Goal: Check status: Check status

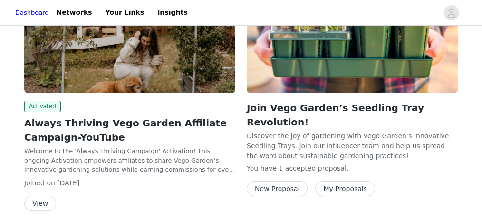
scroll to position [285, 0]
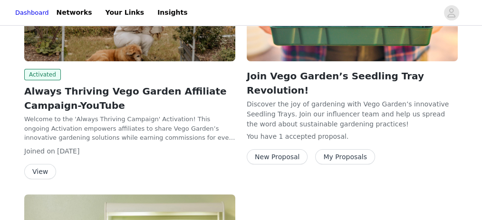
click at [322, 149] on button "My Proposals" at bounding box center [345, 156] width 60 height 15
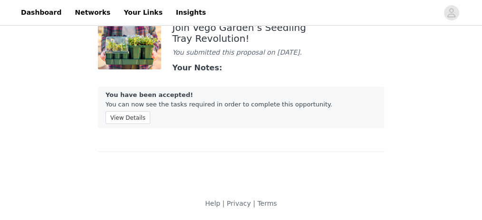
scroll to position [16, 0]
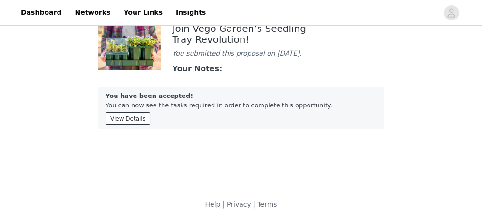
click at [126, 116] on button "View Details" at bounding box center [127, 118] width 45 height 13
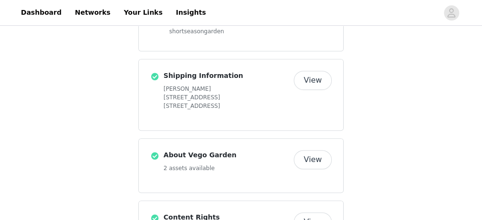
scroll to position [724, 0]
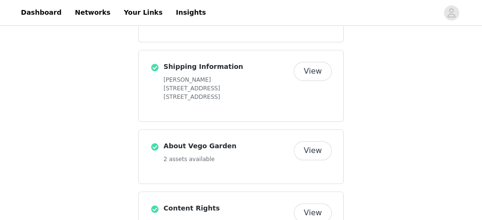
click at [314, 141] on button "View" at bounding box center [313, 150] width 38 height 19
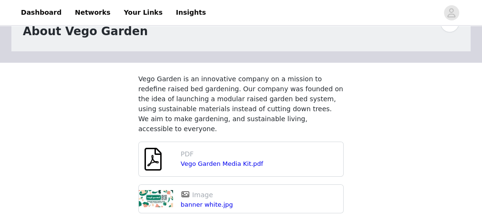
scroll to position [38, 0]
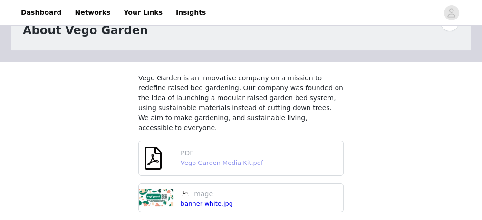
click at [217, 159] on link "Vego Garden Media Kit.pdf" at bounding box center [222, 162] width 83 height 7
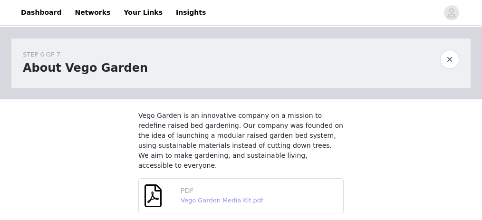
scroll to position [0, 0]
click at [450, 58] on button "button" at bounding box center [449, 59] width 19 height 19
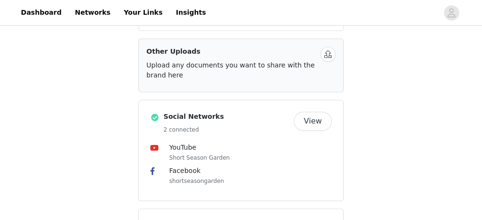
scroll to position [602, 0]
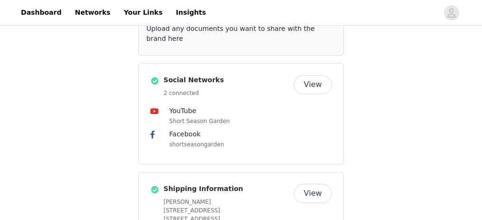
click at [315, 184] on button "View" at bounding box center [313, 193] width 38 height 19
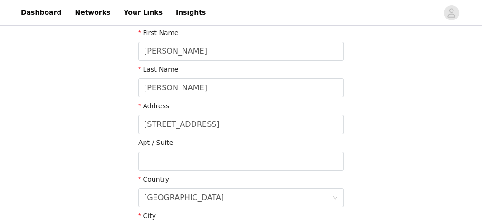
scroll to position [126, 0]
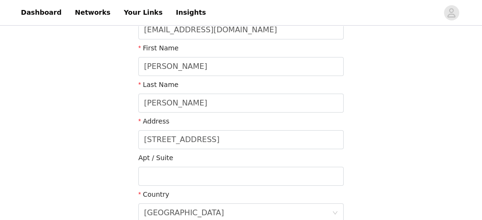
click at [186, 139] on div at bounding box center [241, 160] width 228 height 373
click at [180, 140] on div at bounding box center [241, 160] width 228 height 373
click at [147, 139] on div at bounding box center [241, 160] width 228 height 373
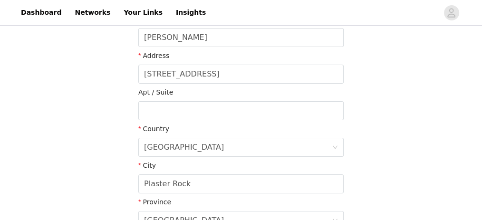
scroll to position [189, 0]
